Goal: Transaction & Acquisition: Subscribe to service/newsletter

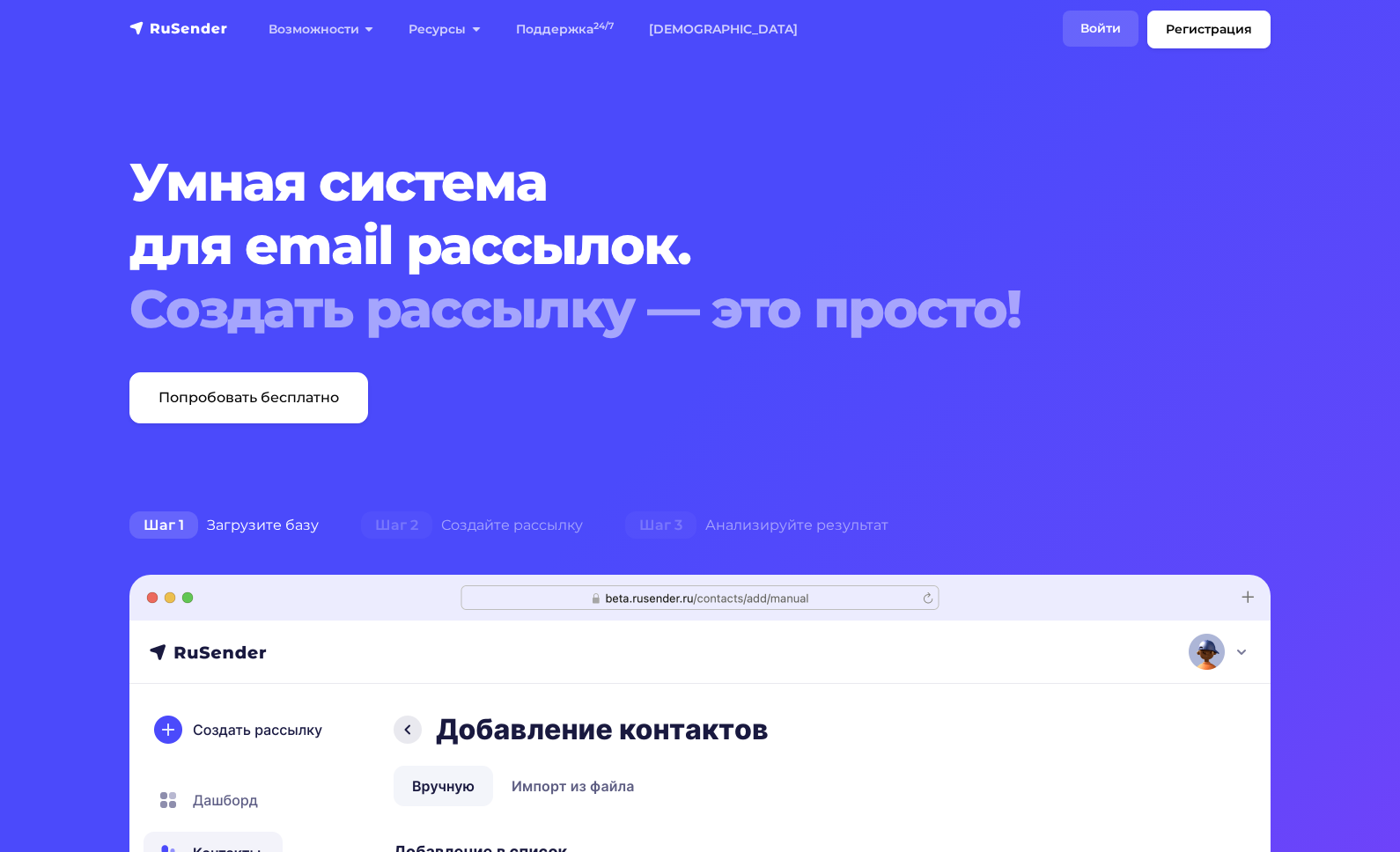
click at [1112, 29] on link "Войти" at bounding box center [1100, 29] width 75 height 36
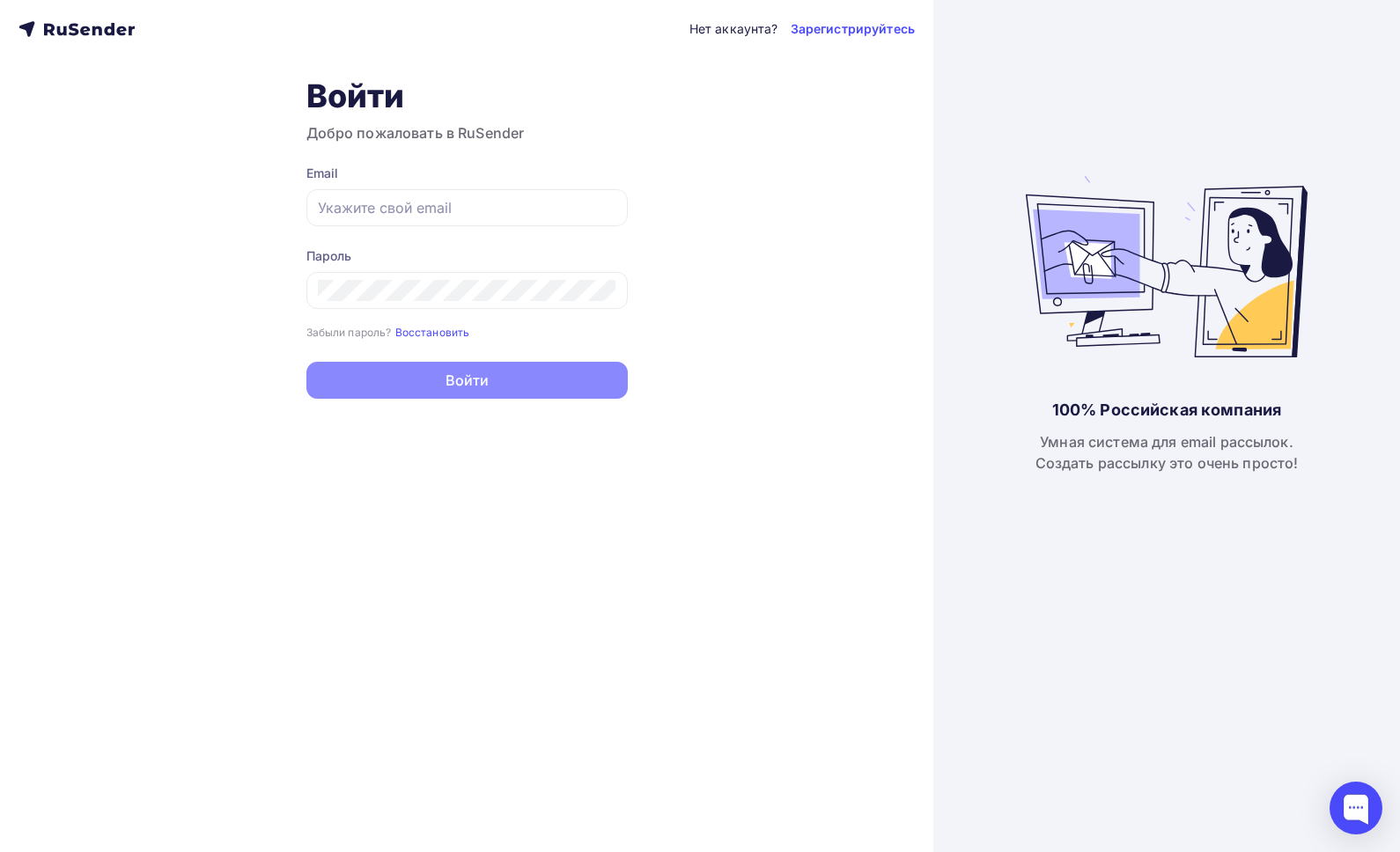
type input "yallo.brand@yandex.ru"
click at [506, 399] on button "Войти" at bounding box center [467, 380] width 322 height 37
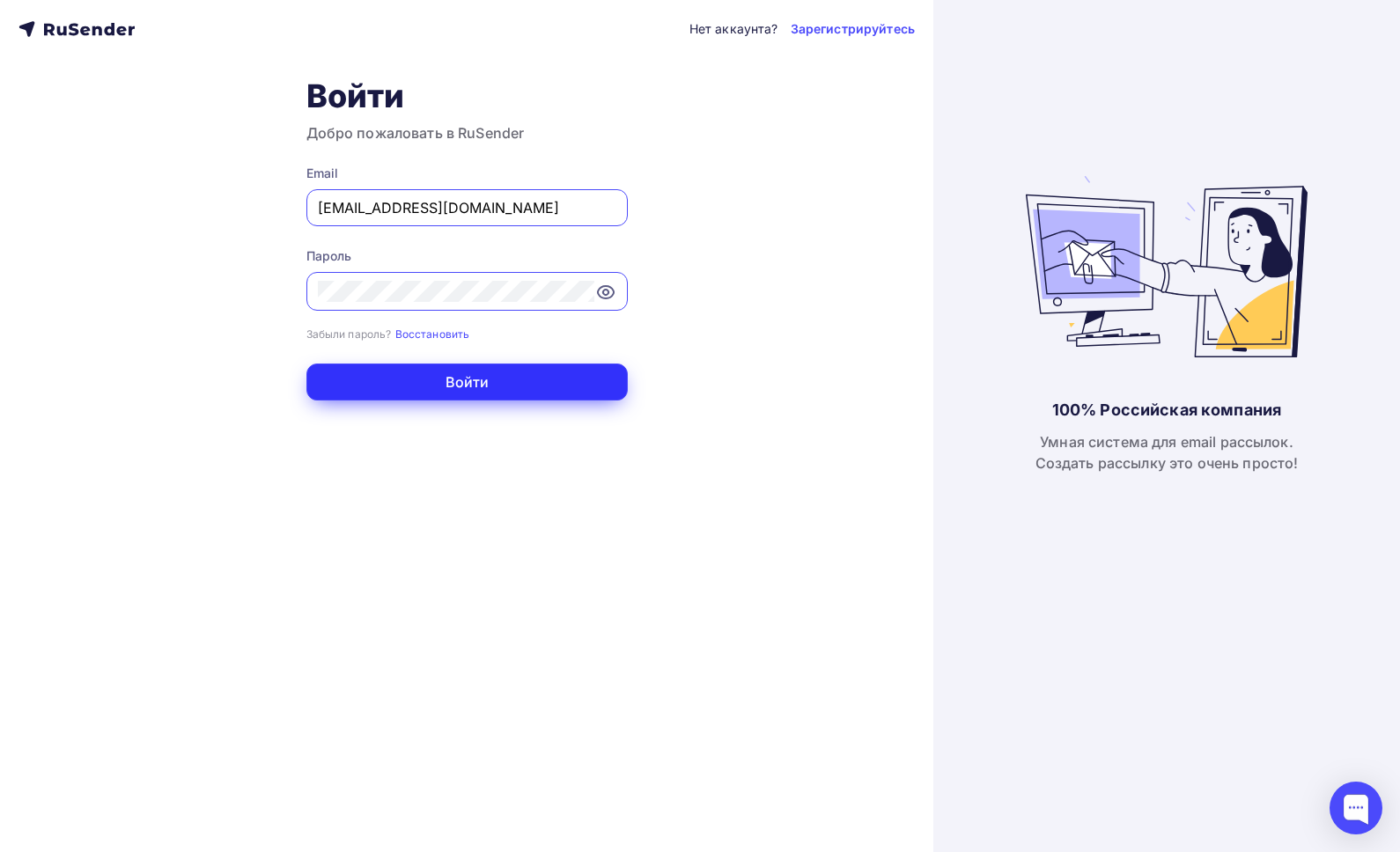
click at [515, 385] on button "Войти" at bounding box center [467, 381] width 322 height 37
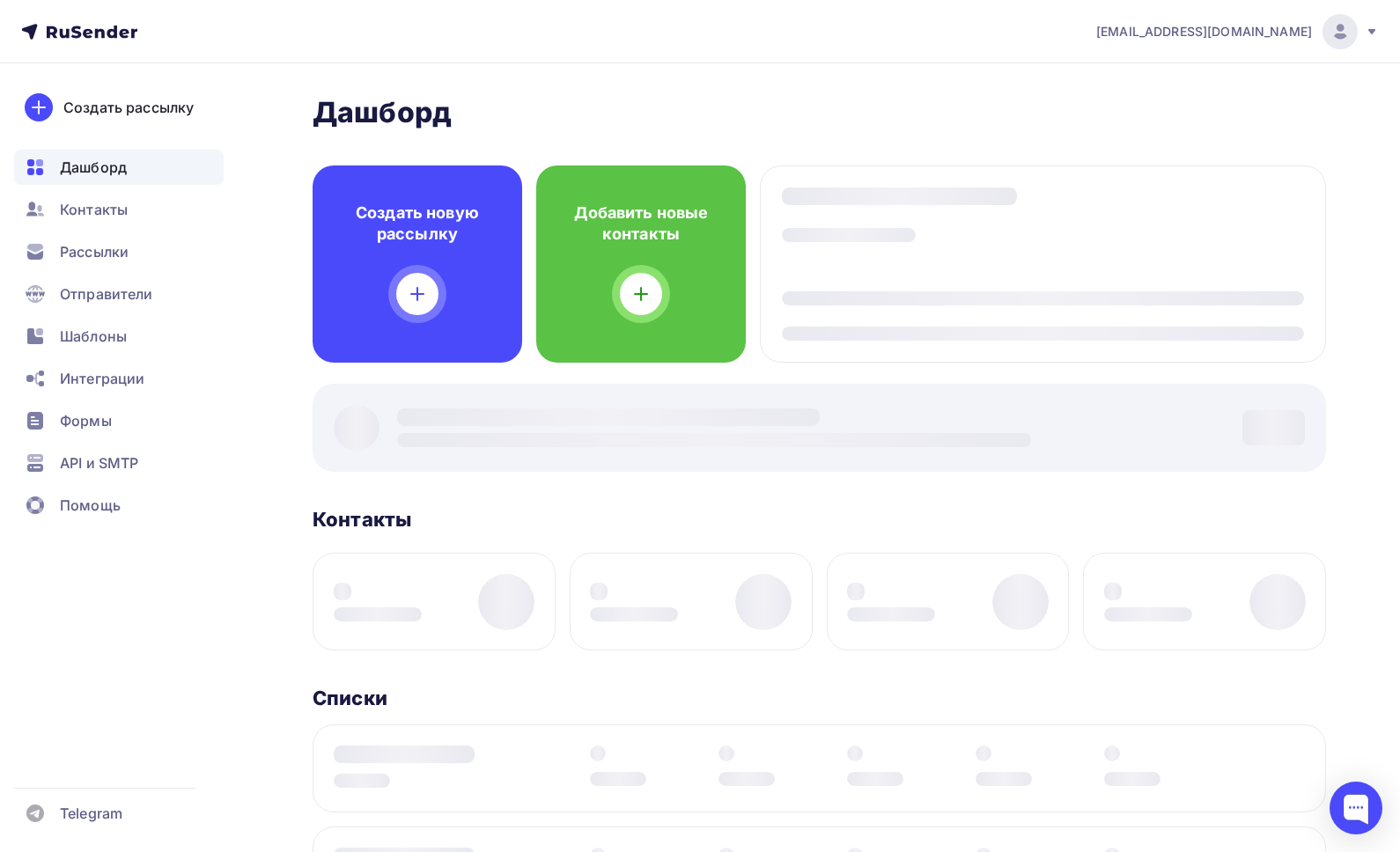
scroll to position [11, 0]
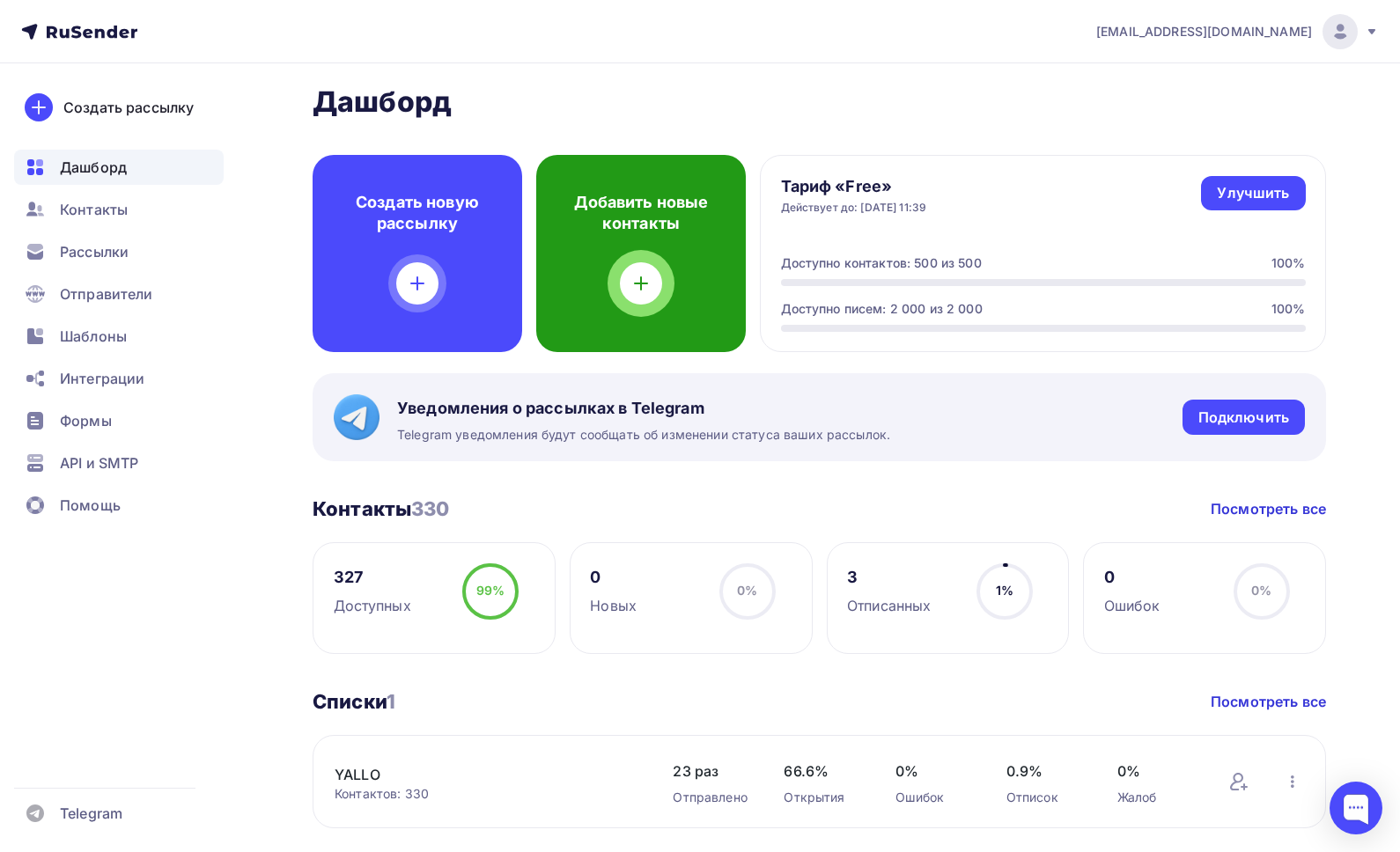
click at [669, 296] on div "Добавить новые контакты" at bounding box center [640, 253] width 210 height 197
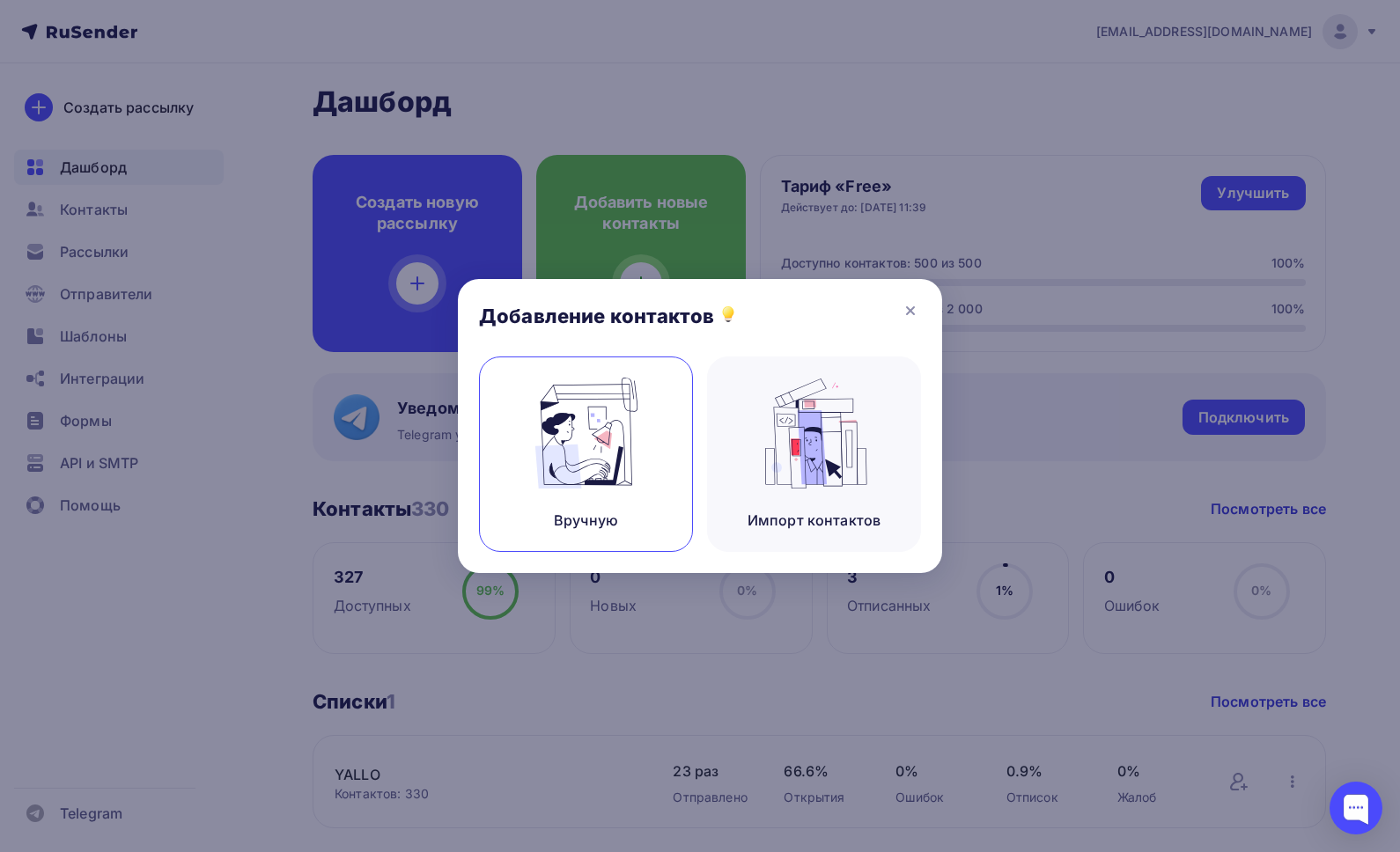
click at [560, 419] on div "Вручную" at bounding box center [586, 454] width 214 height 195
click at [616, 452] on img at bounding box center [587, 433] width 118 height 111
click at [616, 429] on img at bounding box center [587, 433] width 118 height 111
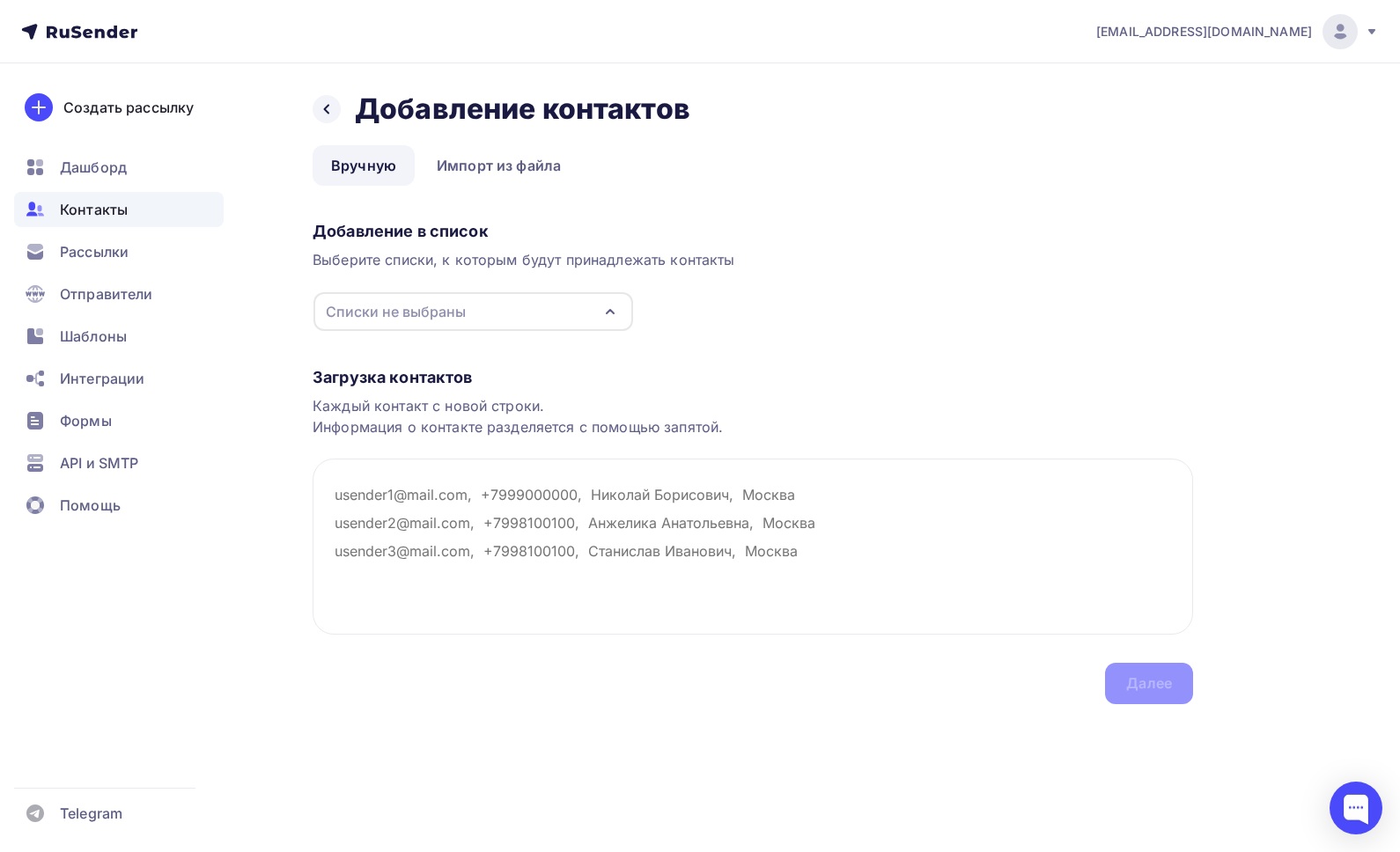
click at [509, 322] on div "Списки не выбраны" at bounding box center [473, 312] width 320 height 39
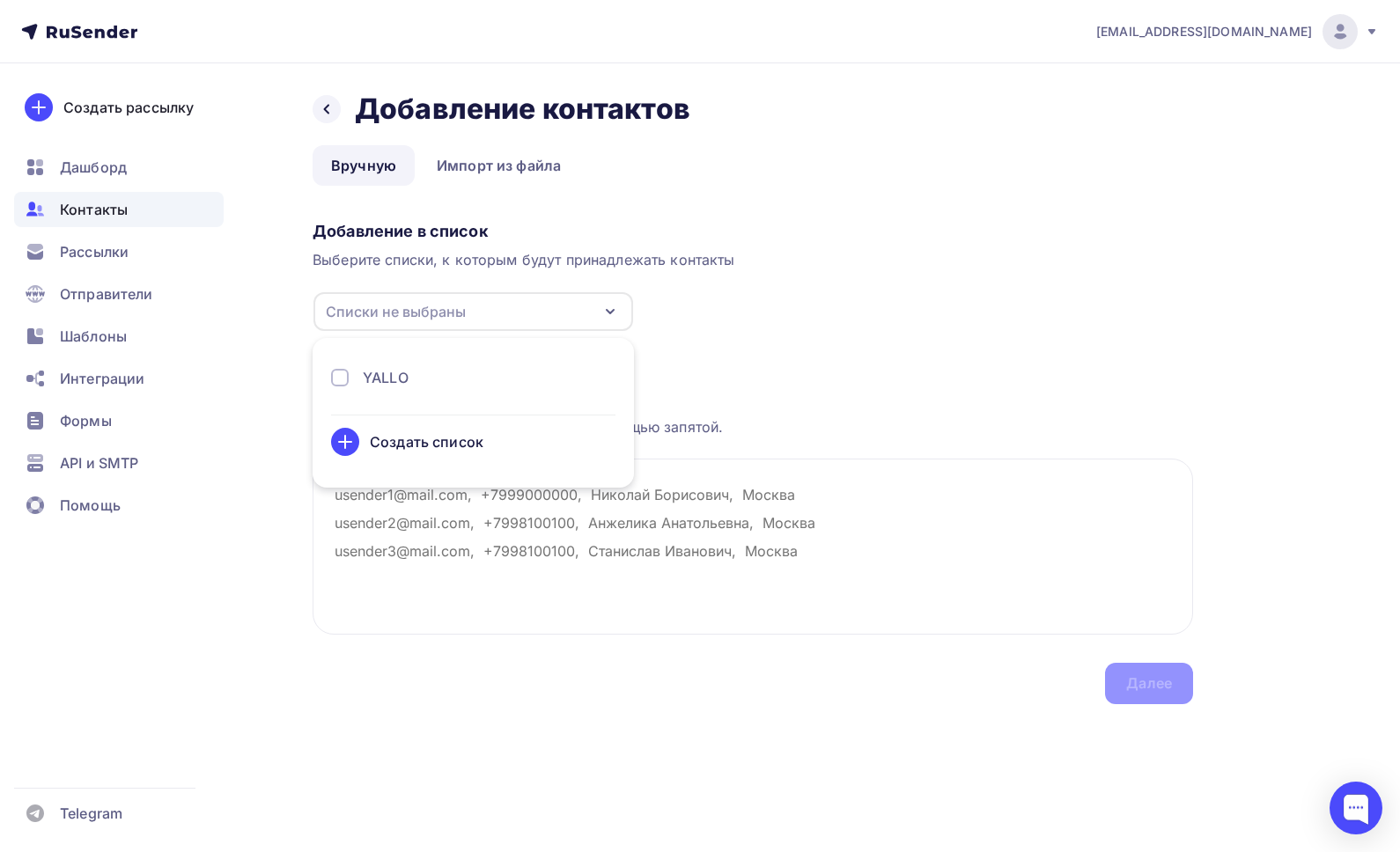
click at [412, 382] on div "YALLO" at bounding box center [472, 377] width 284 height 21
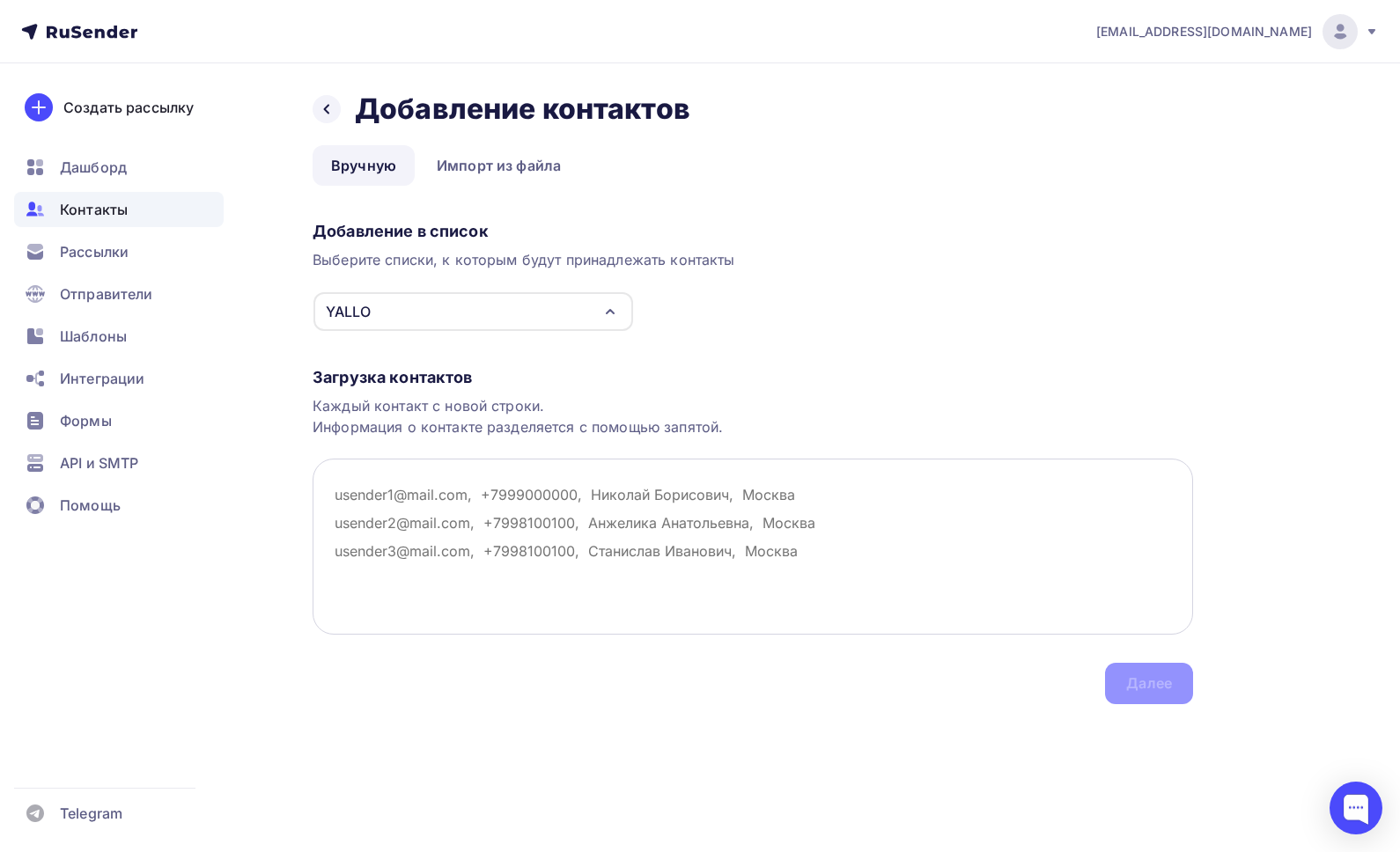
click at [452, 527] on textarea at bounding box center [752, 547] width 880 height 176
paste textarea "a.shekhovtcova@gmail.com"
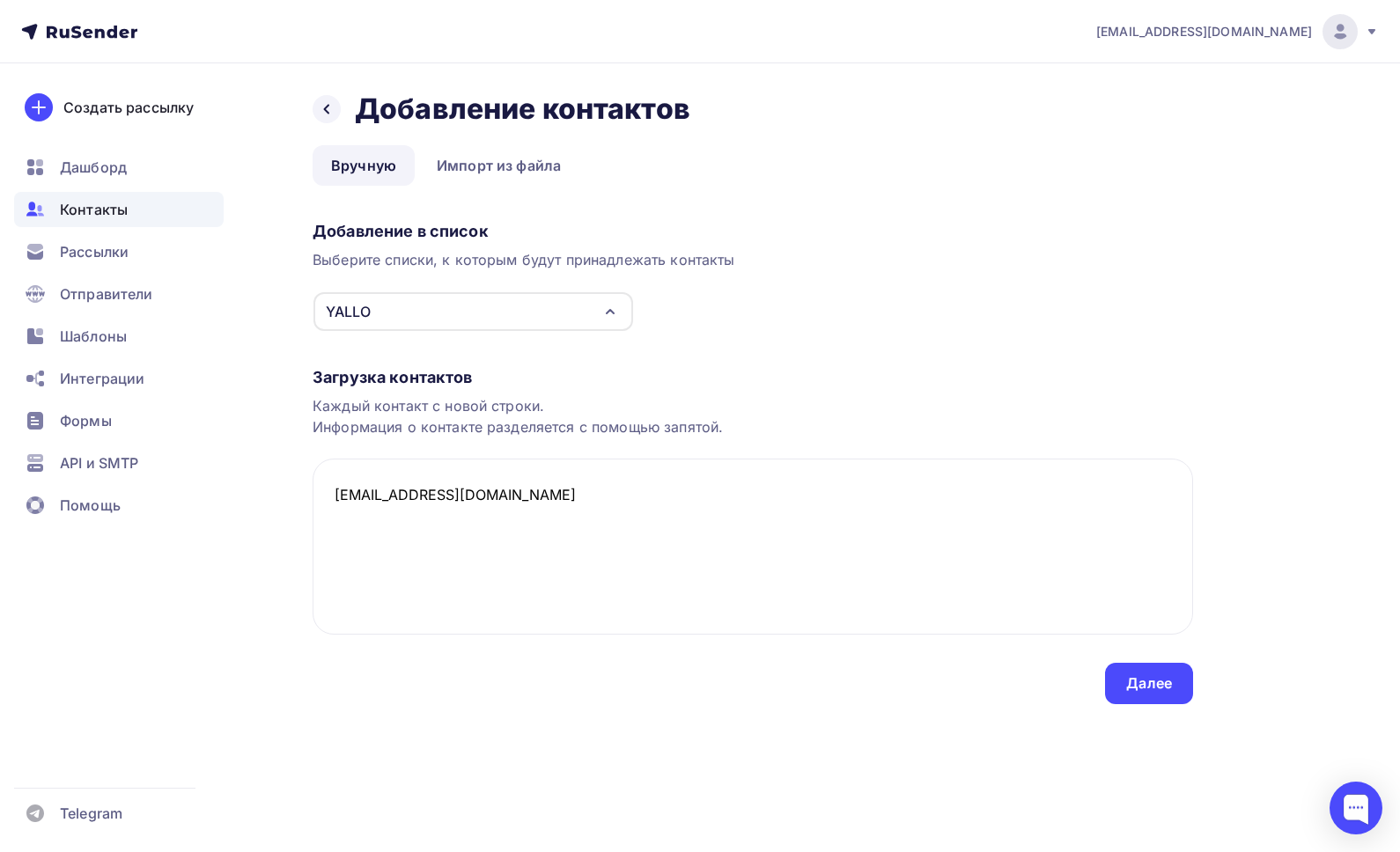
paste textarea "nat_fill@bk.ru"
paste textarea "s3554838@mail.ru"
type textarea "a.shekhovtcova@gmail.com nat_fill@bk.ru s3554838@mail.ru"
click at [1157, 695] on div "Далее" at bounding box center [1148, 684] width 88 height 42
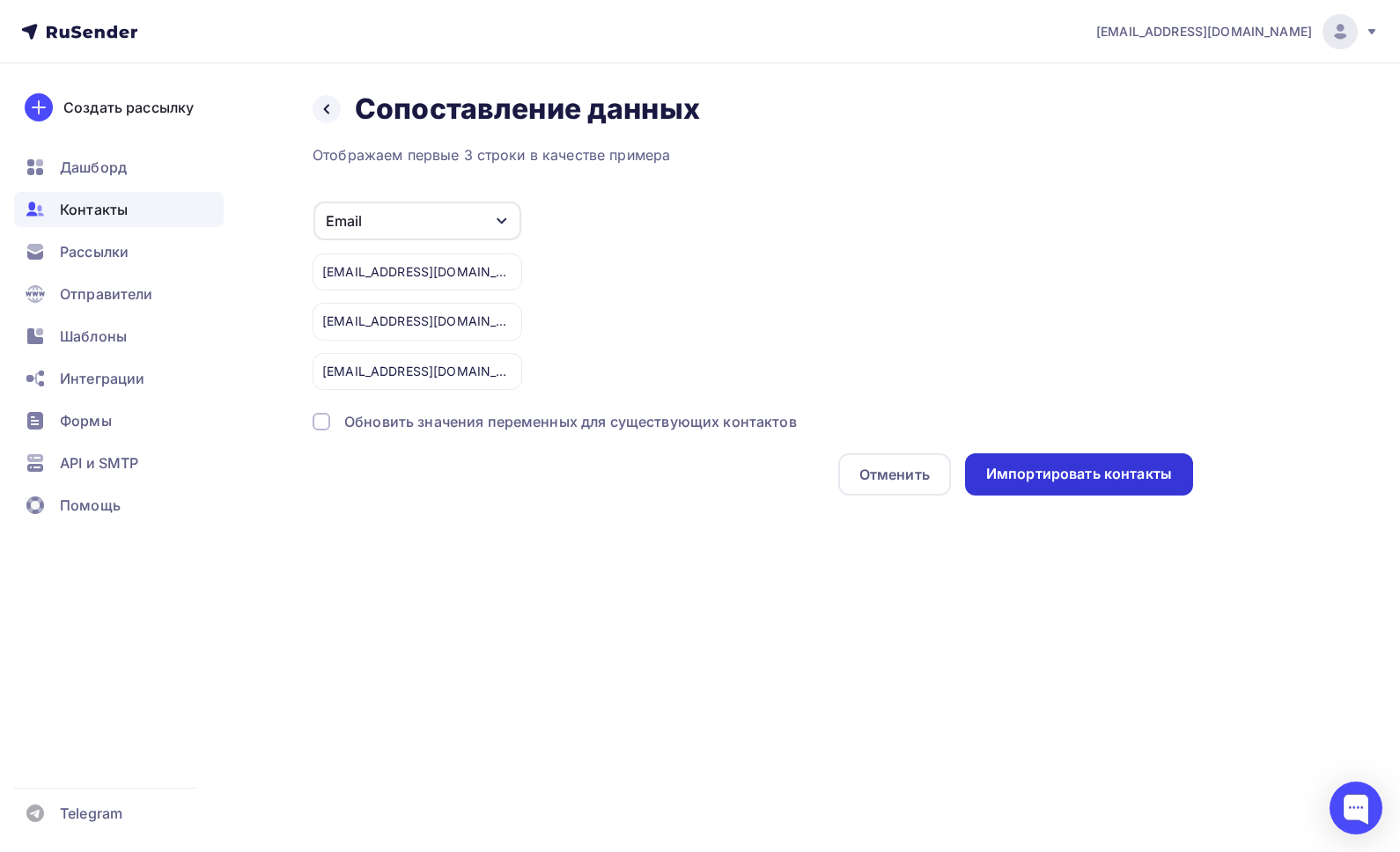
click at [1101, 480] on div "Импортировать контакты" at bounding box center [1078, 474] width 185 height 20
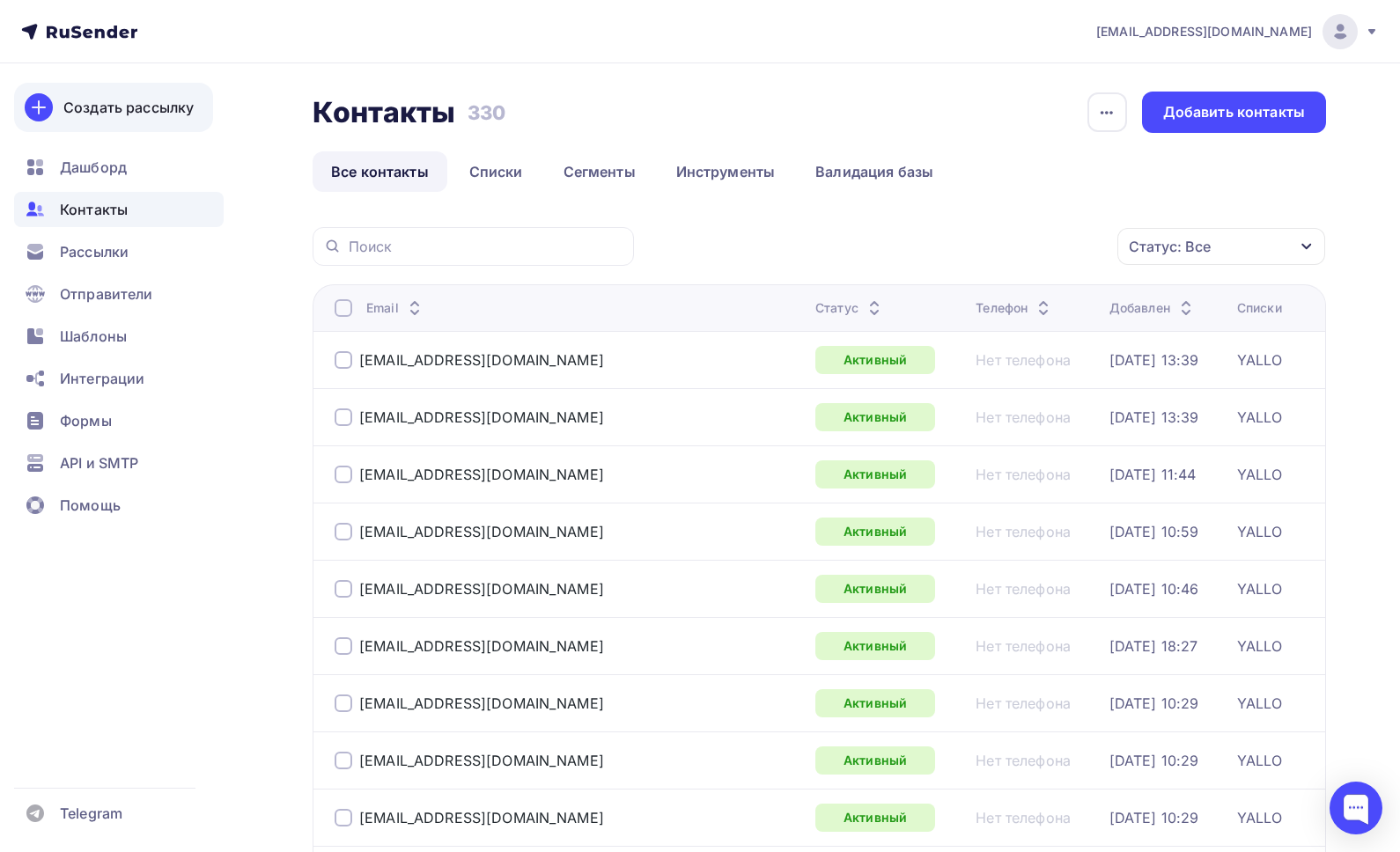
click at [64, 102] on div "Создать рассылку" at bounding box center [128, 107] width 130 height 21
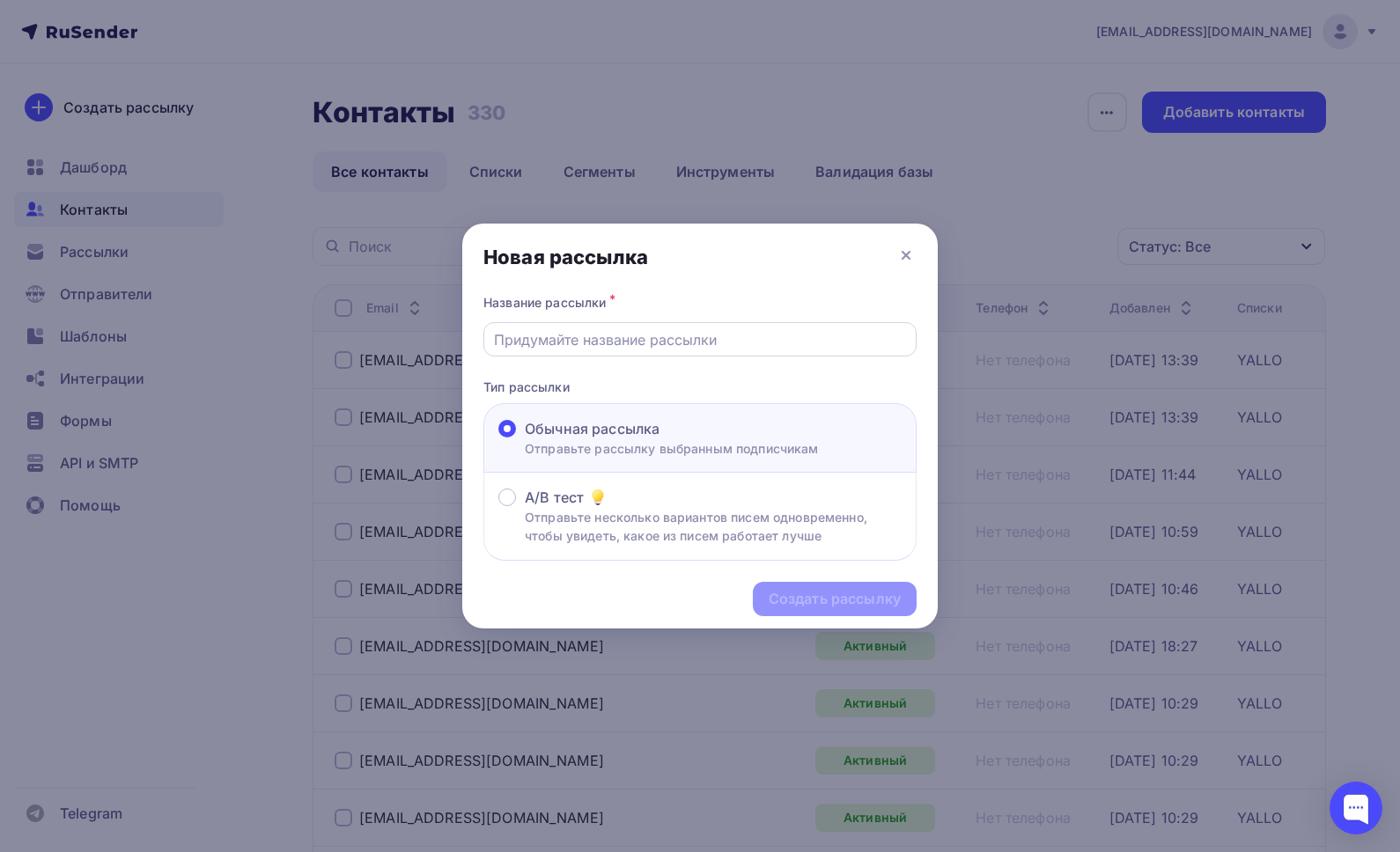
click at [603, 332] on input "text" at bounding box center [700, 339] width 413 height 21
type input "13/09"
drag, startPoint x: 816, startPoint y: 600, endPoint x: 783, endPoint y: 598, distance: 33.1
click at [817, 599] on div "Создать рассылку" at bounding box center [834, 599] width 132 height 20
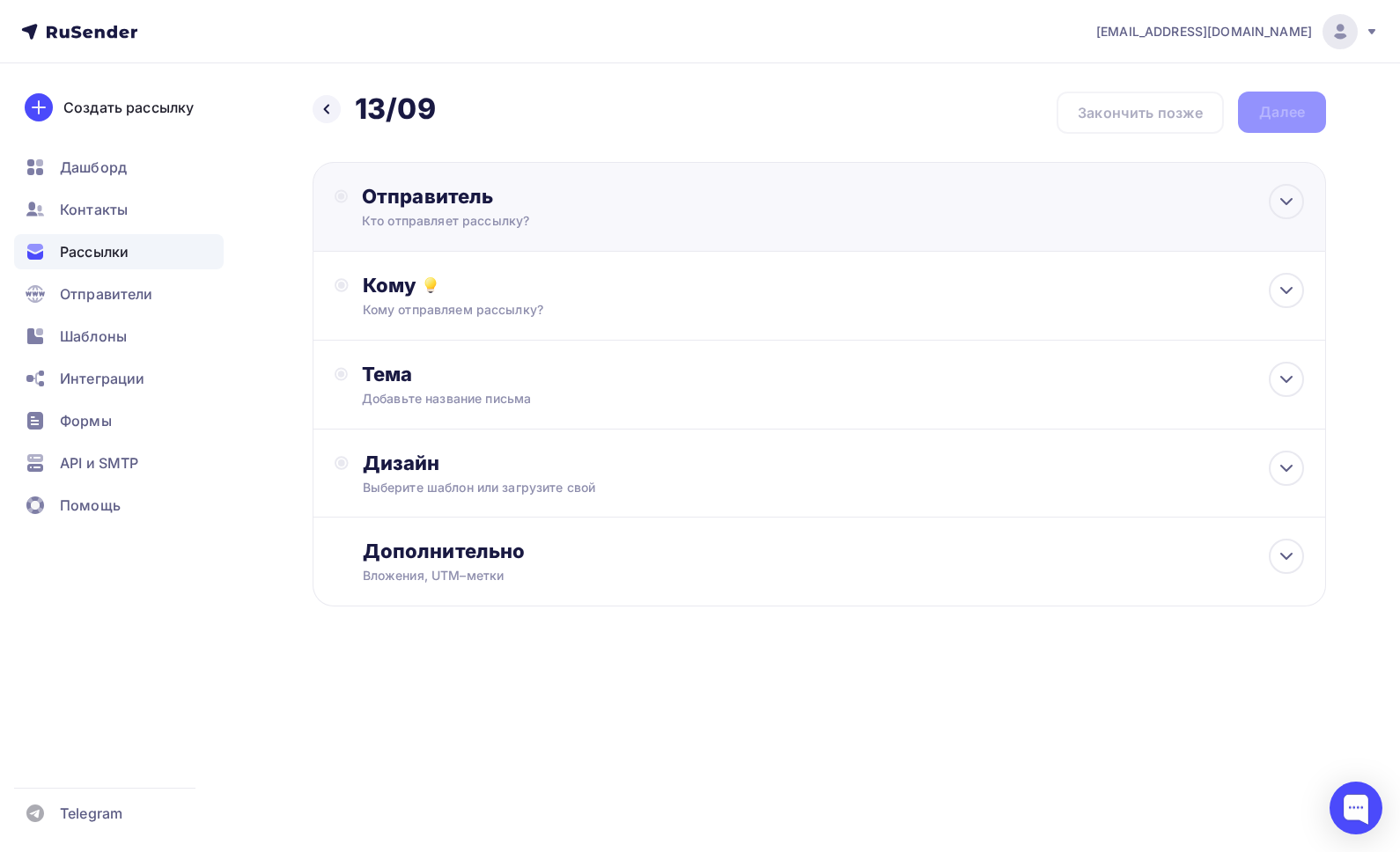
click at [401, 198] on div "Отправитель" at bounding box center [552, 196] width 382 height 25
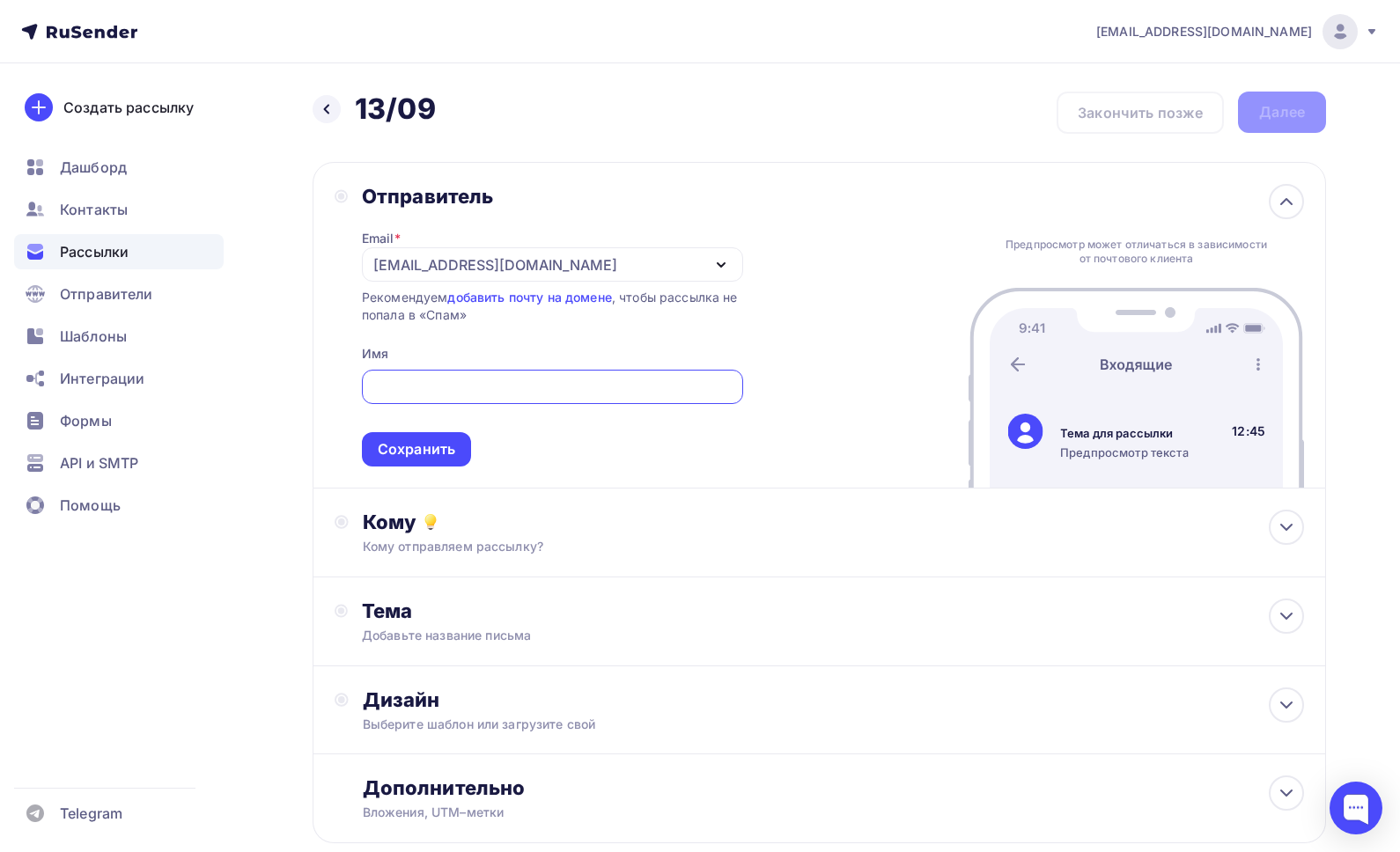
click at [390, 256] on div "yallo.brand@yandex.ru" at bounding box center [495, 264] width 243 height 21
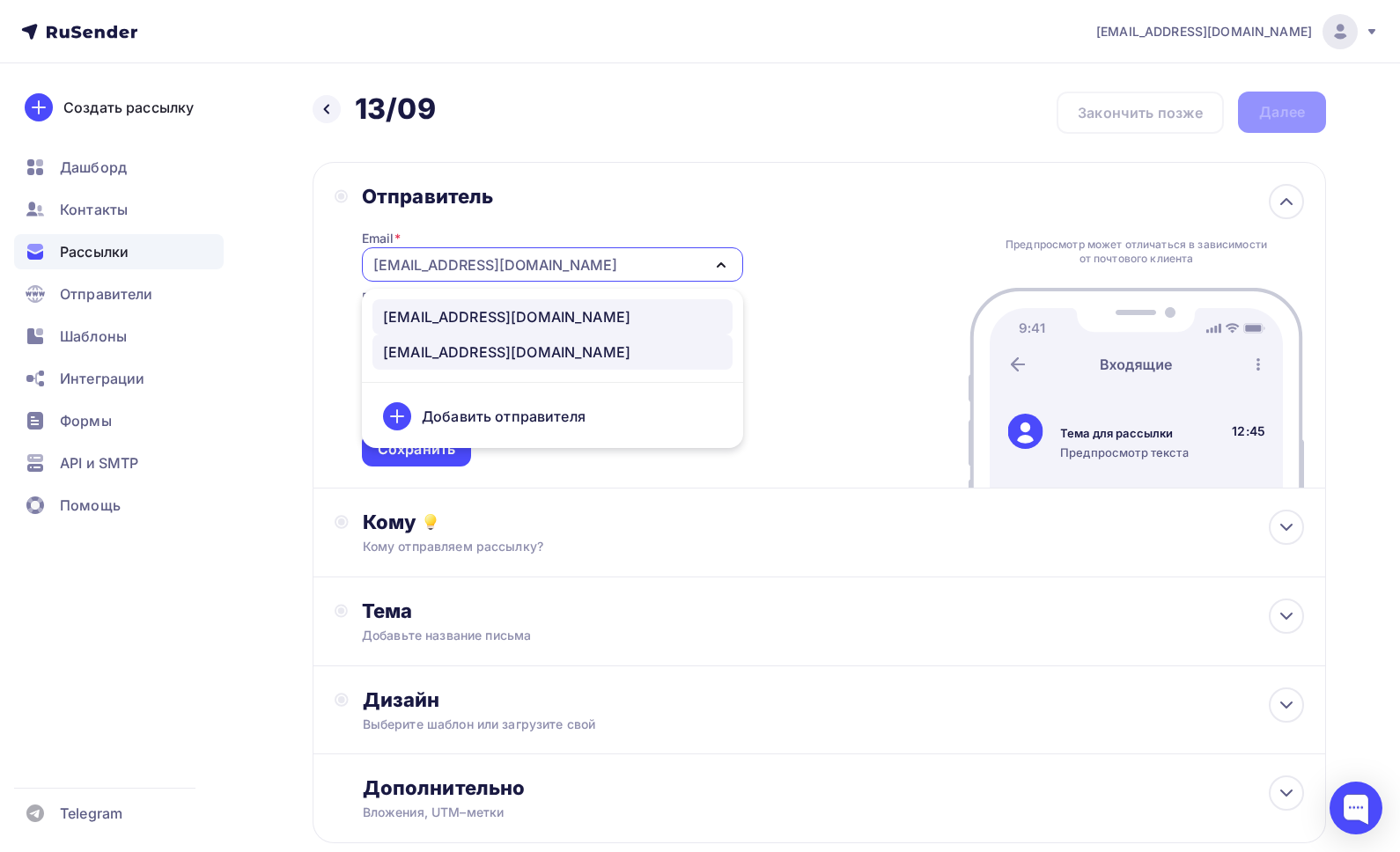
click at [441, 314] on div "info@yallo-brand.com" at bounding box center [507, 316] width 247 height 21
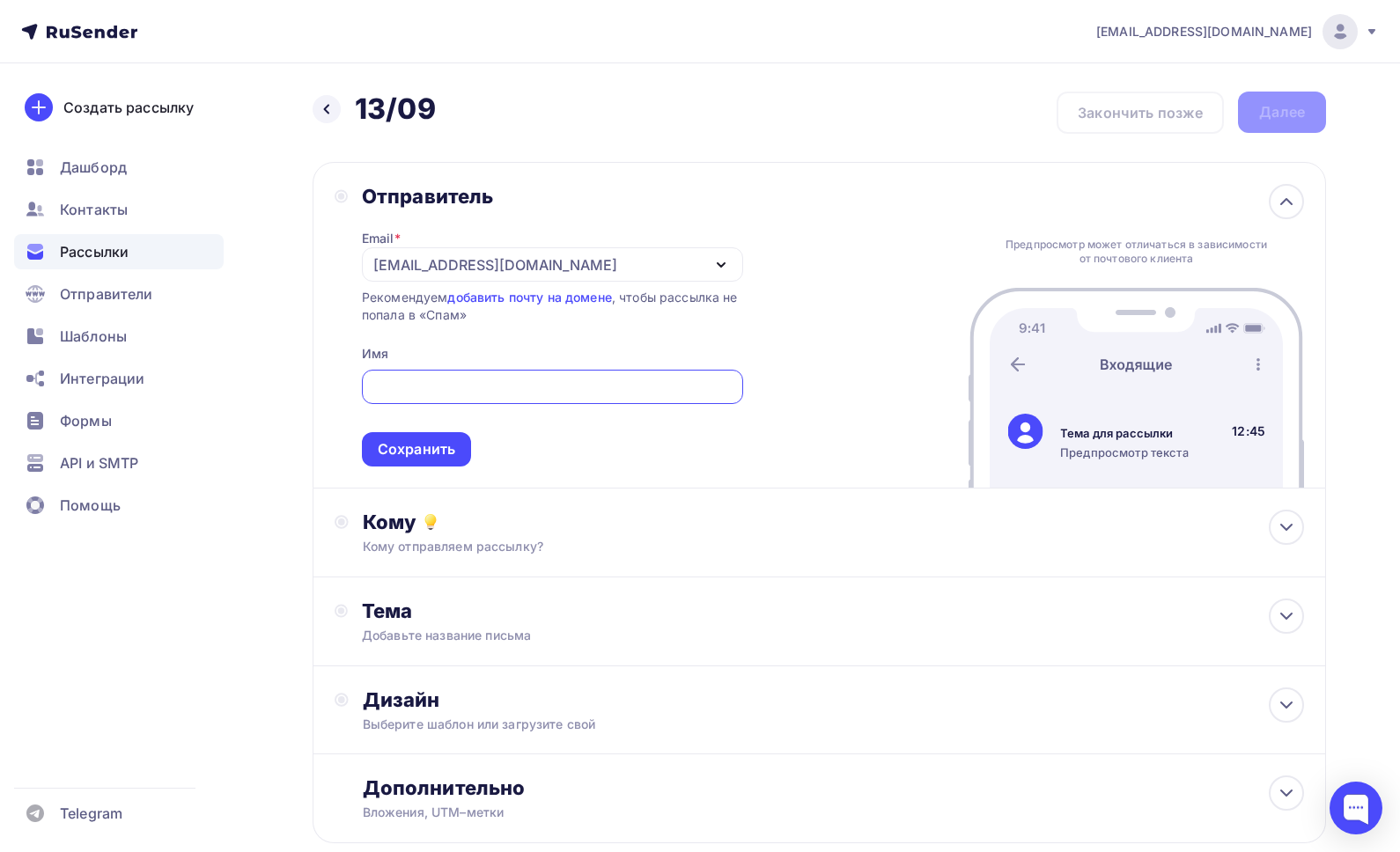
click at [423, 381] on input "text" at bounding box center [551, 387] width 361 height 21
type input "YALLO STORE"
click at [444, 467] on div "Сохранить" at bounding box center [416, 450] width 109 height 35
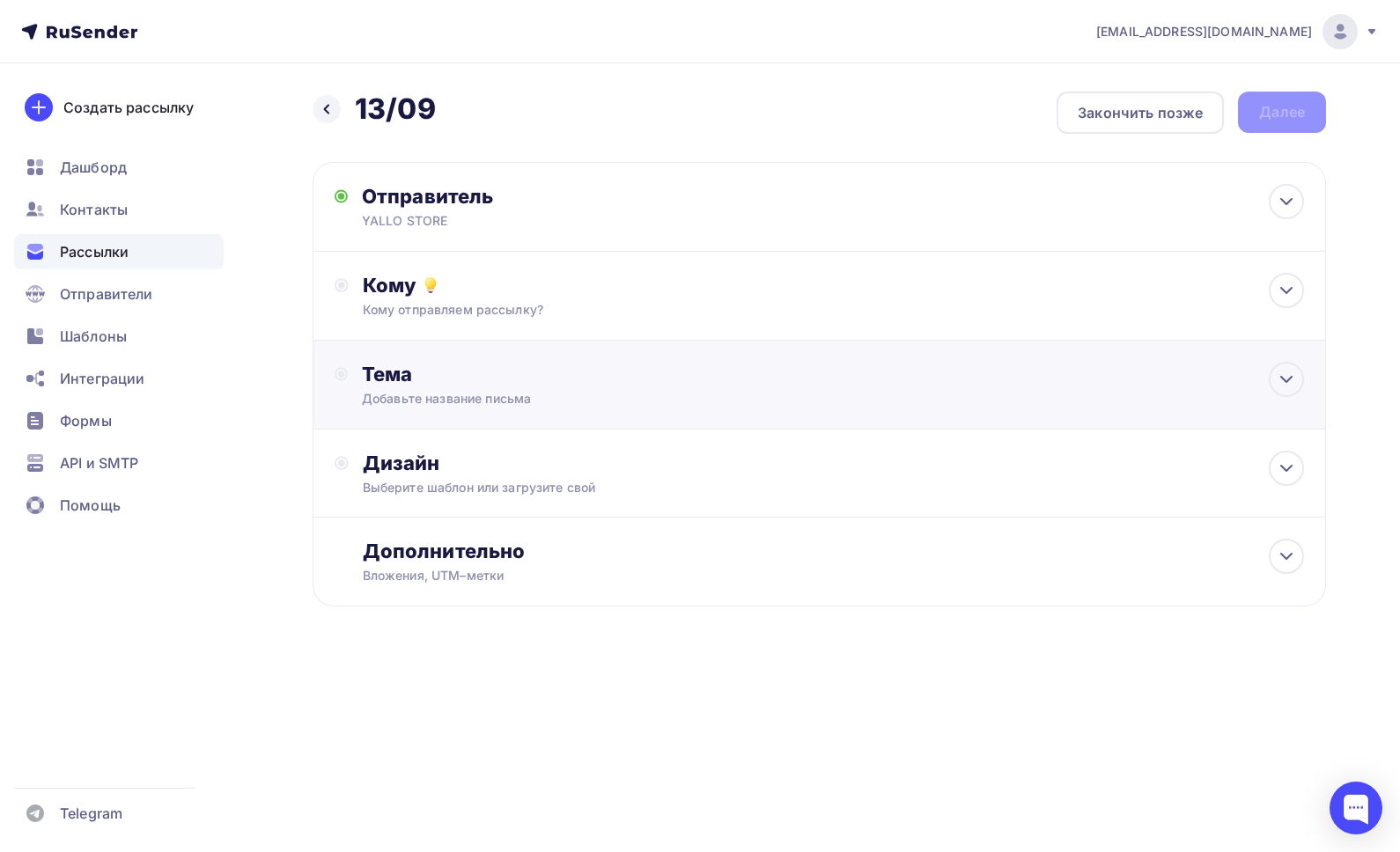
click at [455, 345] on div "Тема Добавьте название письма Тема * Рекомендуем использовать не более 150 симв…" at bounding box center [819, 385] width 1014 height 89
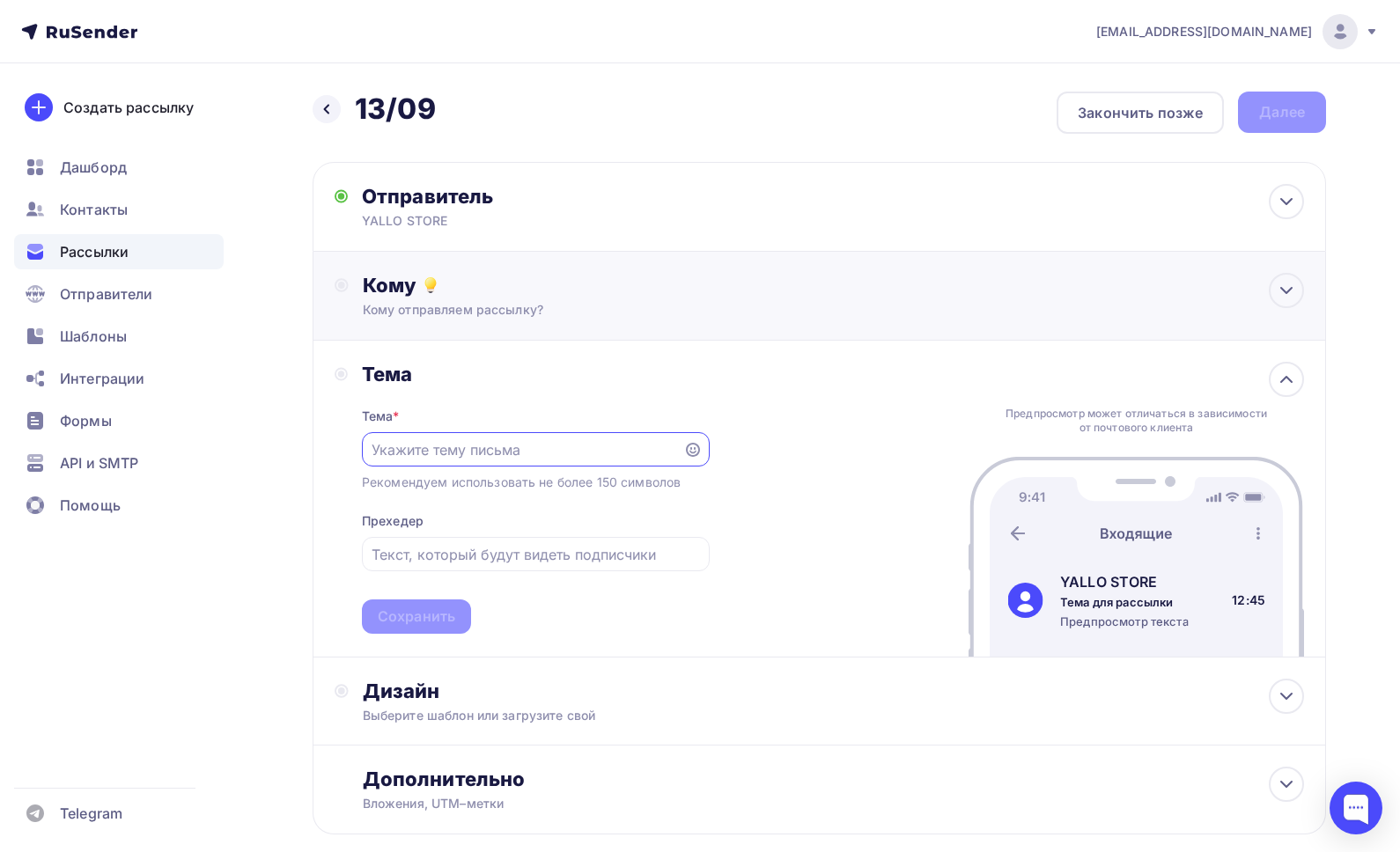
click at [465, 324] on div "Кому Кому отправляем рассылку? Списки получателей Выберите список Все списки id…" at bounding box center [819, 296] width 1014 height 89
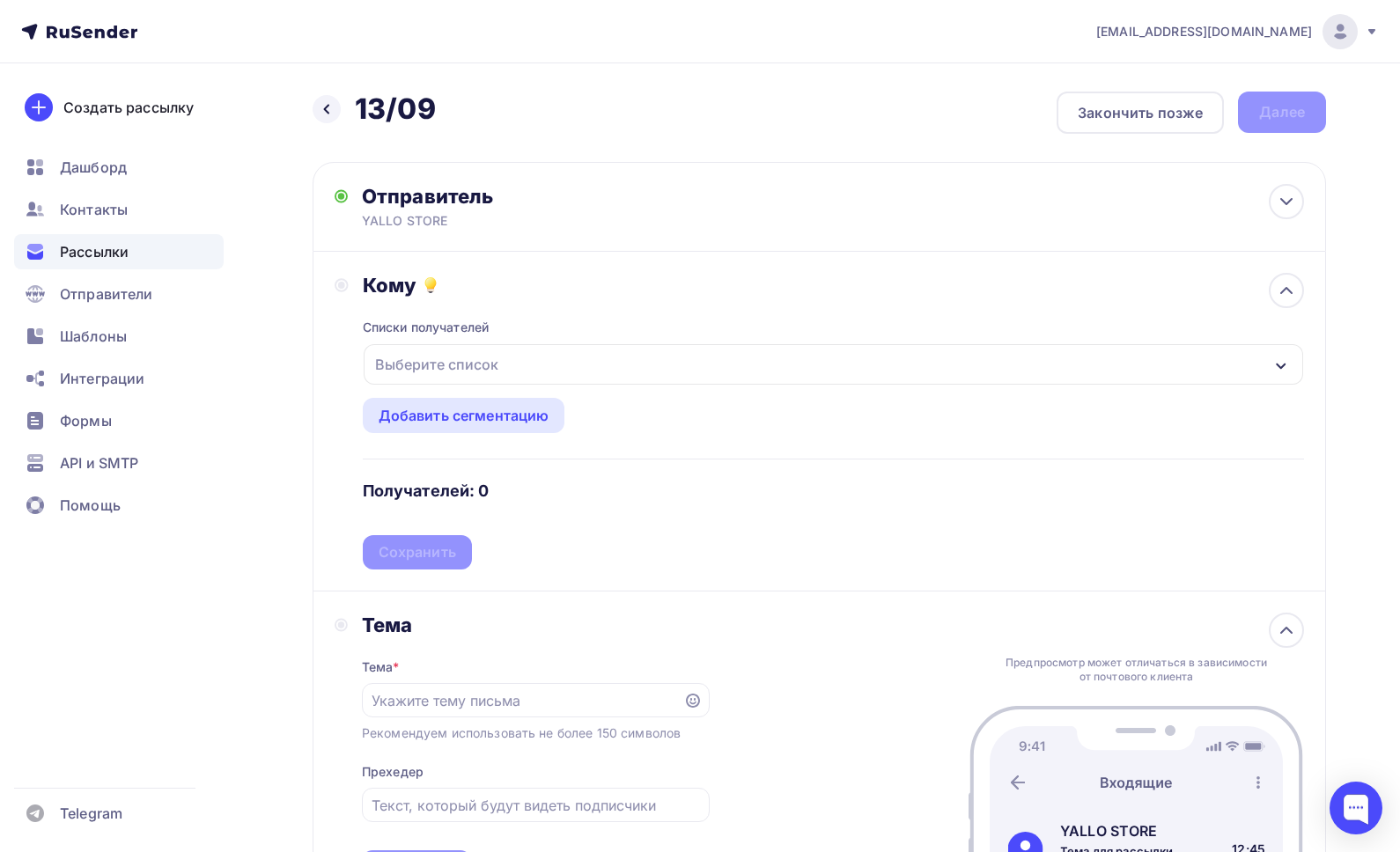
click at [425, 371] on div "Выберите список" at bounding box center [436, 364] width 137 height 32
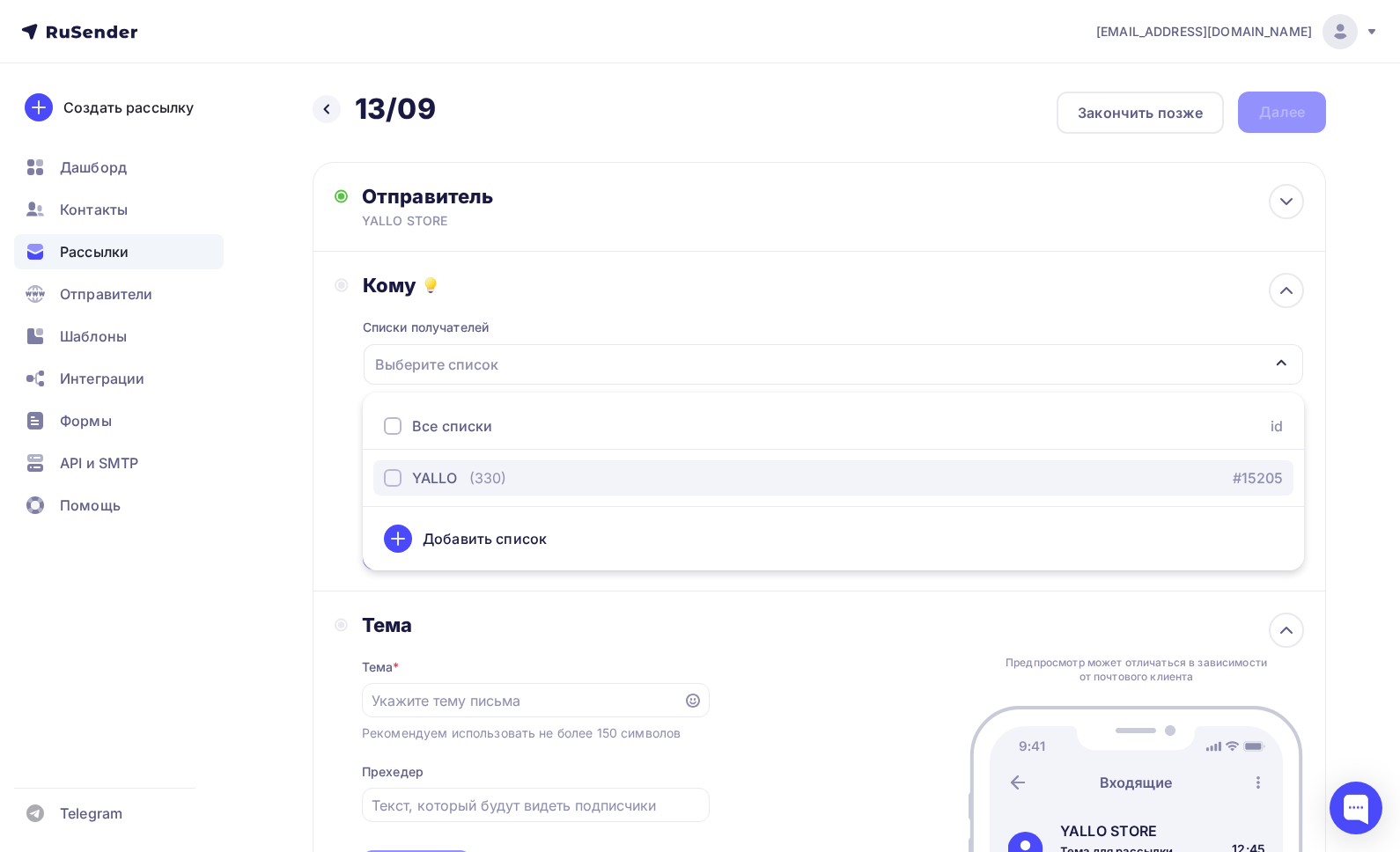
click at [430, 467] on button "YALLO (330) #15205" at bounding box center [833, 478] width 920 height 35
click at [350, 502] on div "Кому Списки получателей YALLO Все списки id YALLO (330) #15205 Добавить список …" at bounding box center [819, 421] width 969 height 297
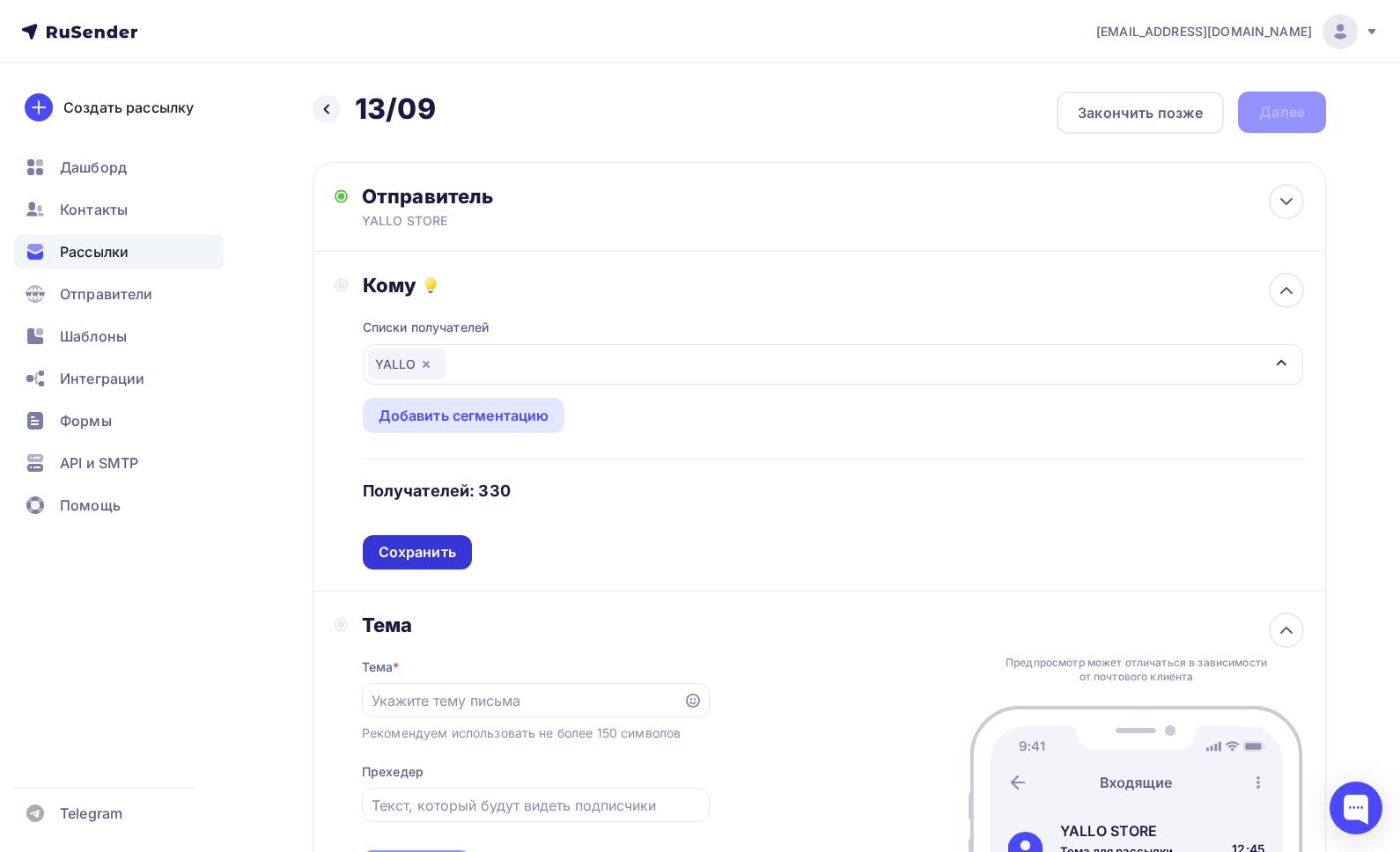
click at [438, 562] on div "Сохранить" at bounding box center [417, 552] width 77 height 20
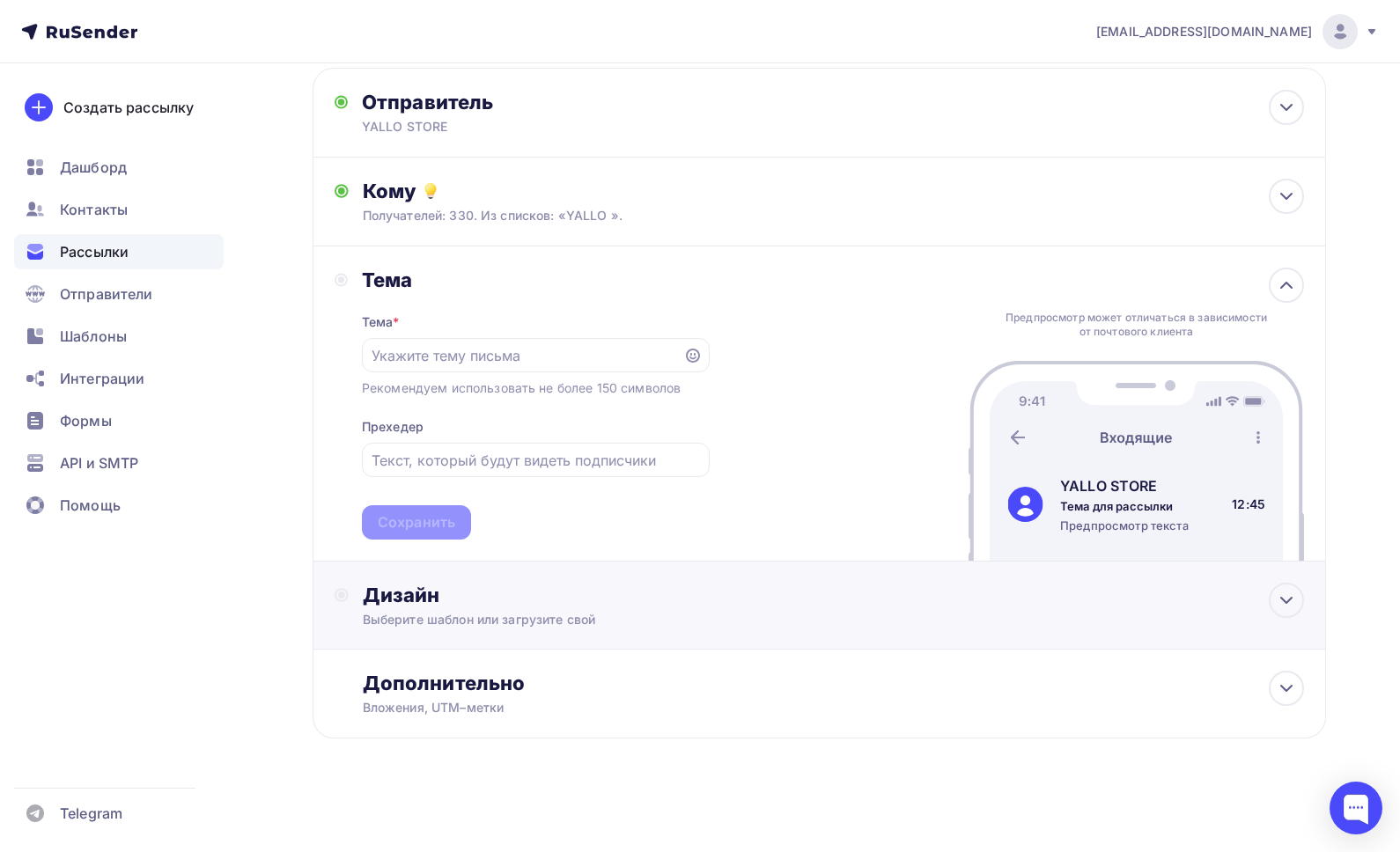
click at [561, 600] on div "Дизайн" at bounding box center [833, 595] width 941 height 25
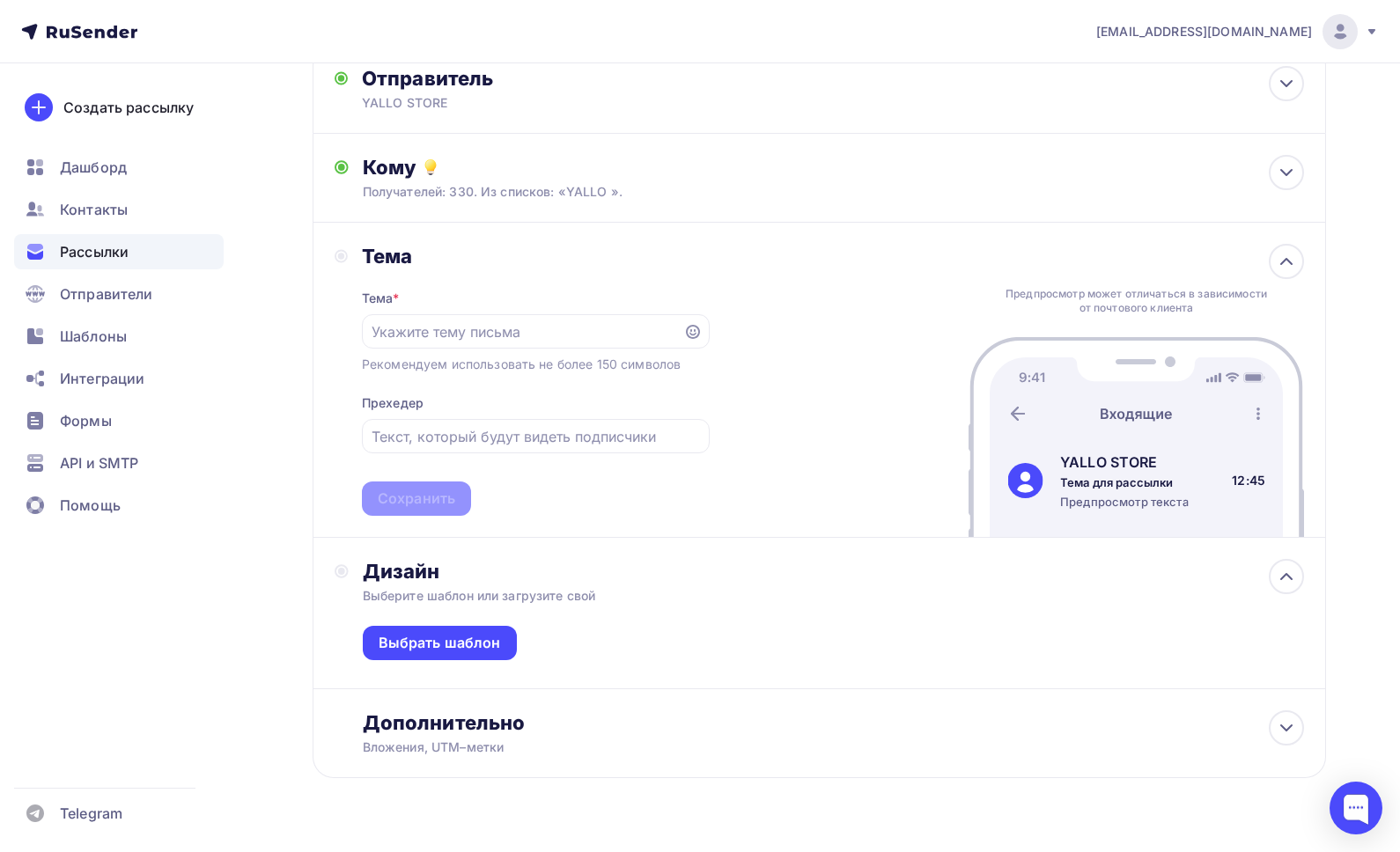
scroll to position [121, 0]
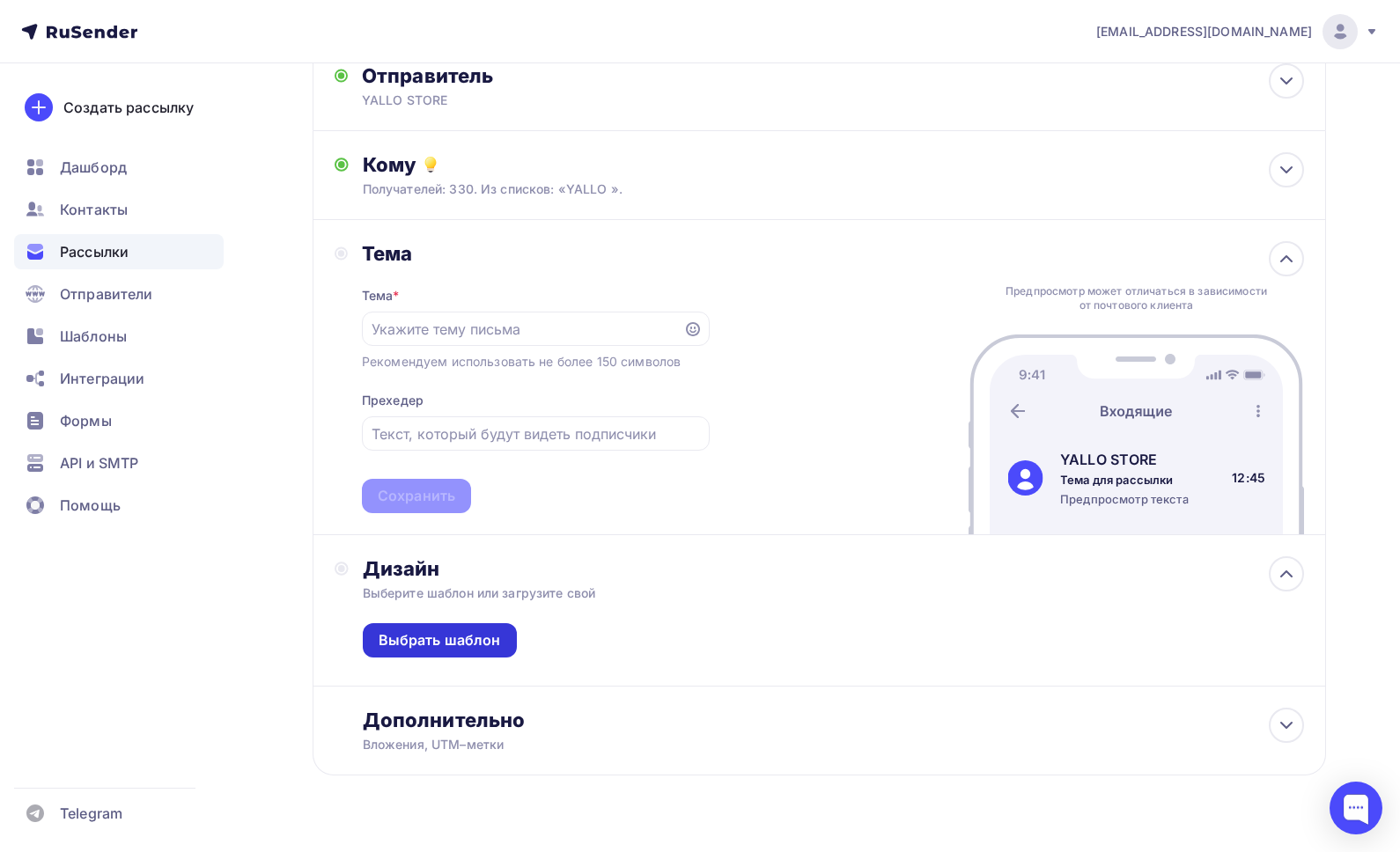
click at [491, 638] on div "Выбрать шаблон" at bounding box center [440, 640] width 123 height 20
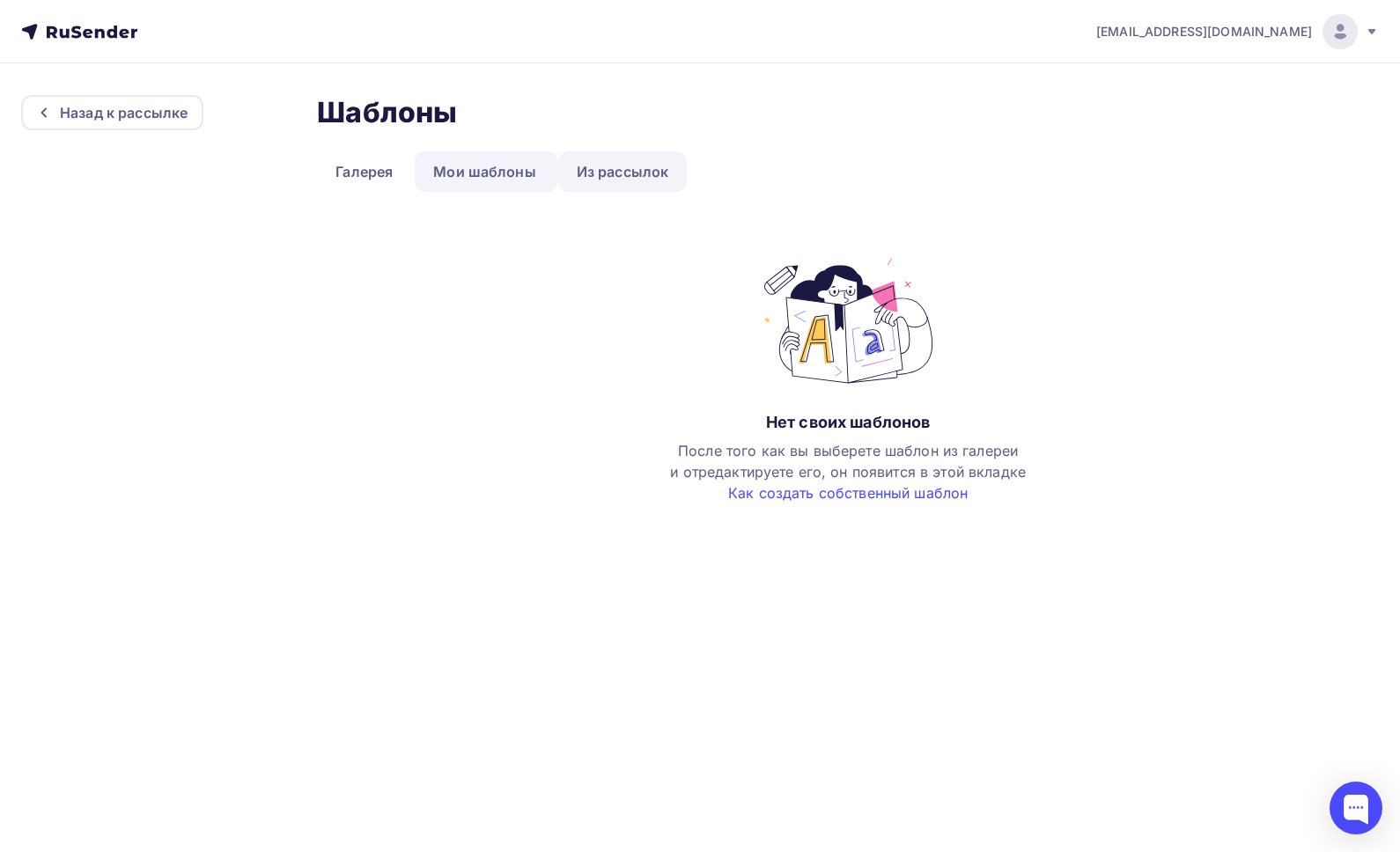
click at [599, 174] on link "Из рассылок" at bounding box center [622, 172] width 129 height 41
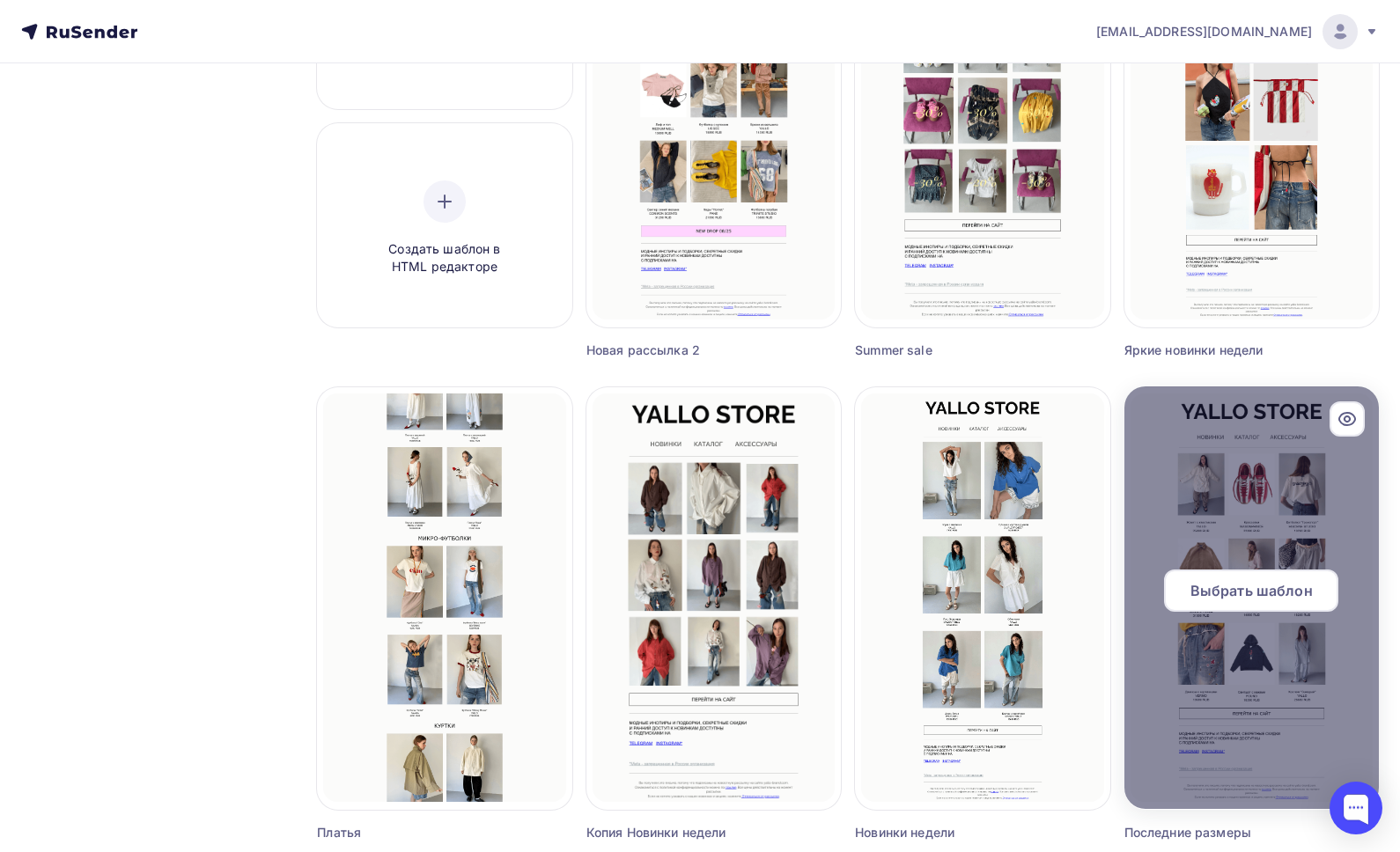
scroll to position [325, 0]
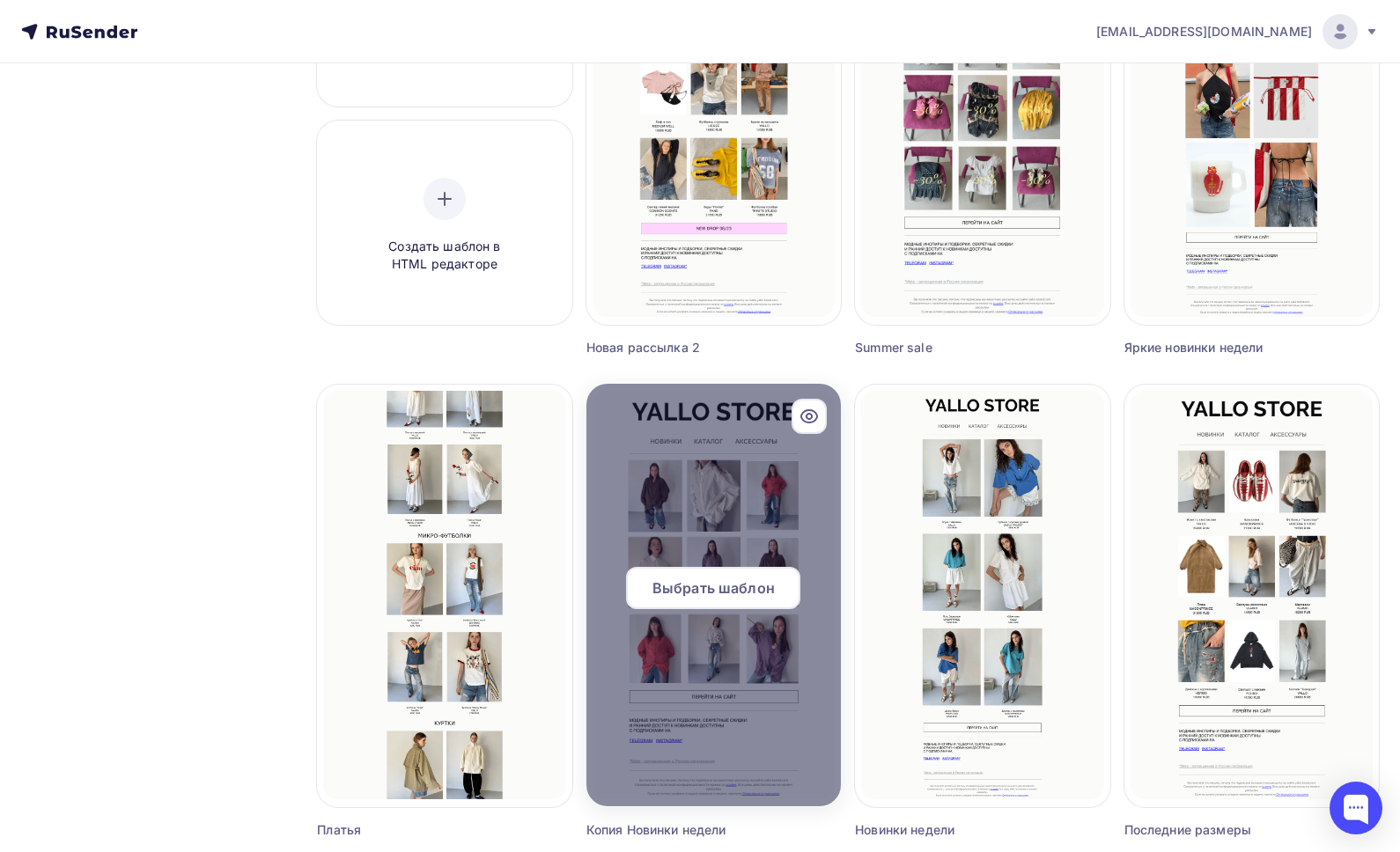
click at [707, 550] on div at bounding box center [713, 595] width 254 height 422
click at [722, 589] on span "Выбрать шаблон" at bounding box center [713, 588] width 123 height 21
